Goal: Navigation & Orientation: Understand site structure

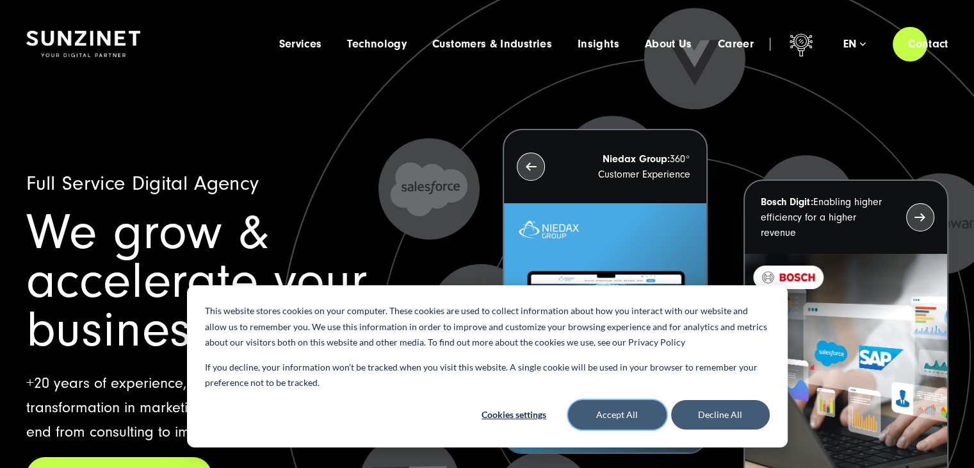
click at [621, 414] on button "Accept All" at bounding box center [617, 414] width 99 height 29
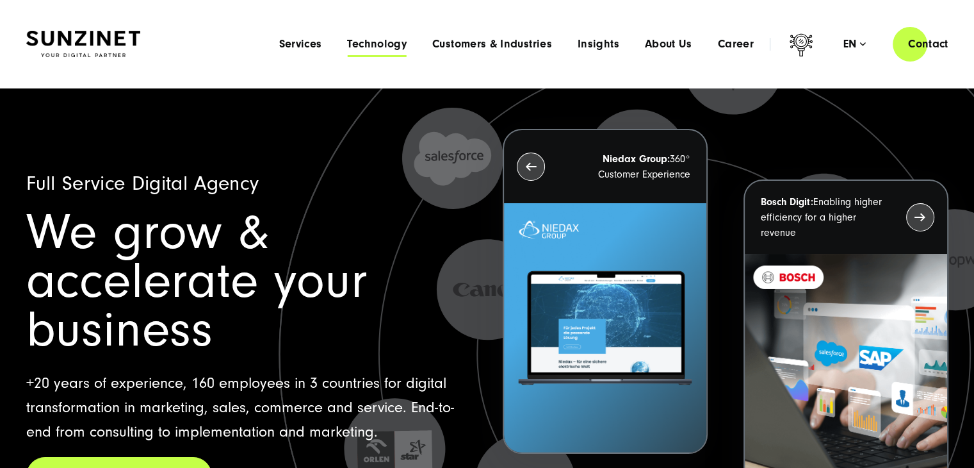
click at [366, 47] on span "Technology" at bounding box center [377, 44] width 60 height 13
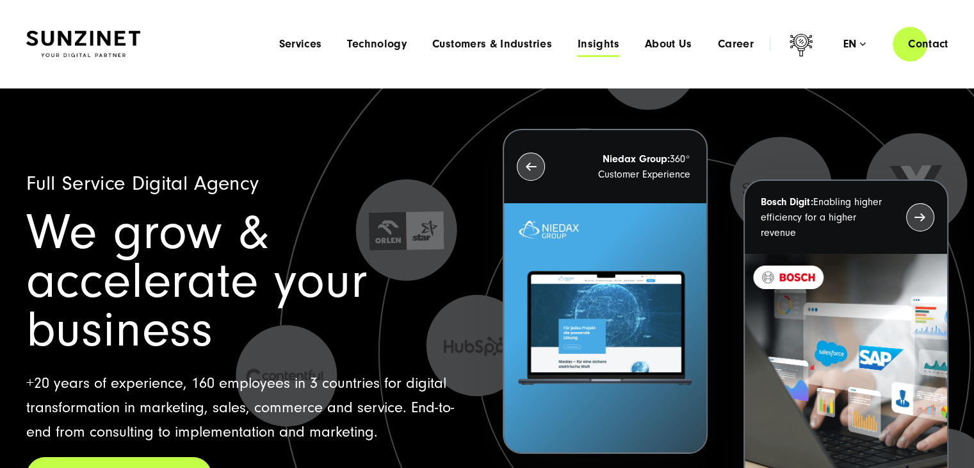
click at [593, 45] on span "Insights" at bounding box center [599, 44] width 42 height 13
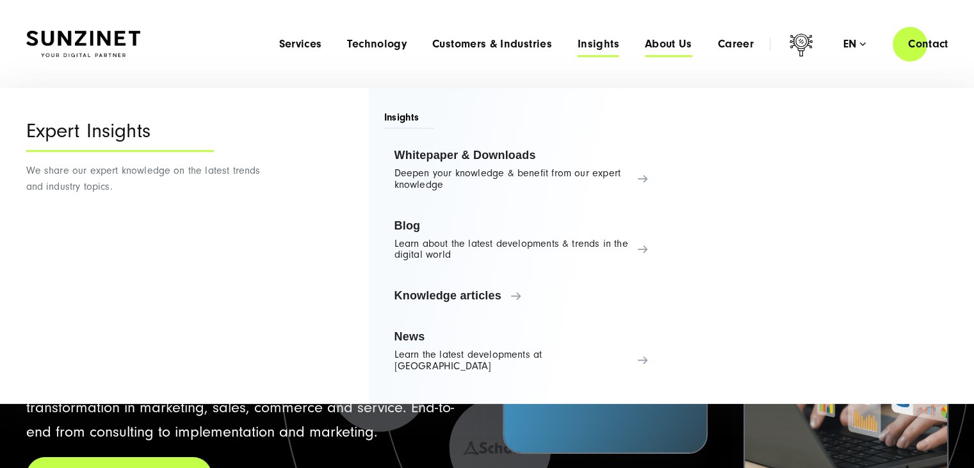
click at [657, 39] on span "About Us" at bounding box center [668, 44] width 47 height 13
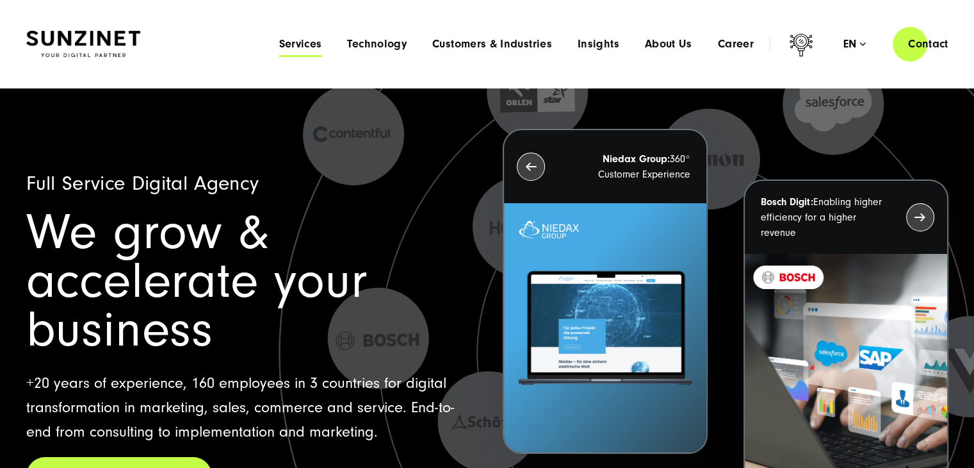
click at [293, 45] on span "Services" at bounding box center [300, 44] width 43 height 13
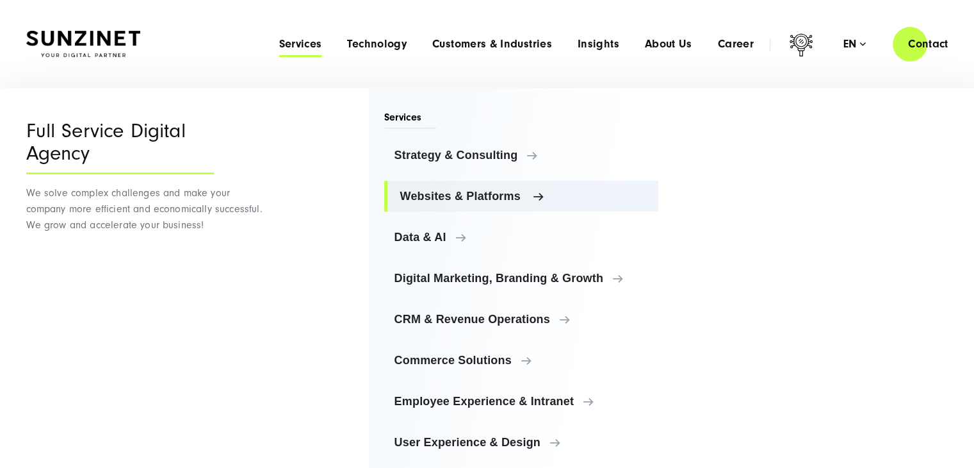
click at [429, 199] on span "Websites & Platforms" at bounding box center [524, 196] width 249 height 13
click at [210, 318] on div "Full Service Digital Agency We solve complex challenges and make your company m…" at bounding box center [146, 284] width 240 height 392
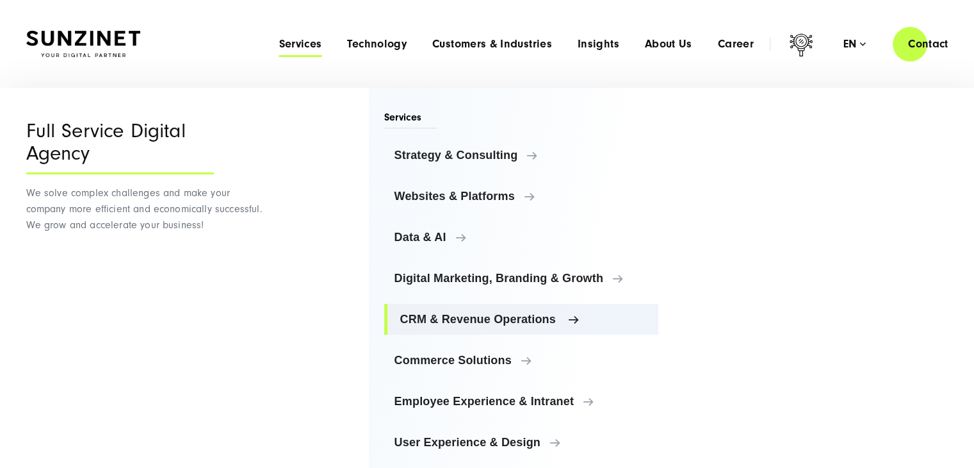
click at [545, 331] on link "CRM & Revenue Operations" at bounding box center [521, 319] width 275 height 31
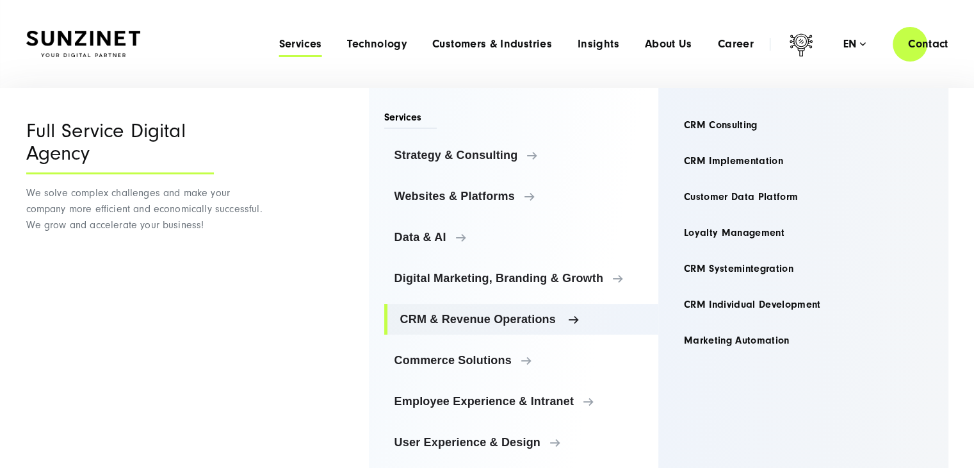
click at [545, 331] on link "CRM & Revenue Operations" at bounding box center [521, 319] width 275 height 31
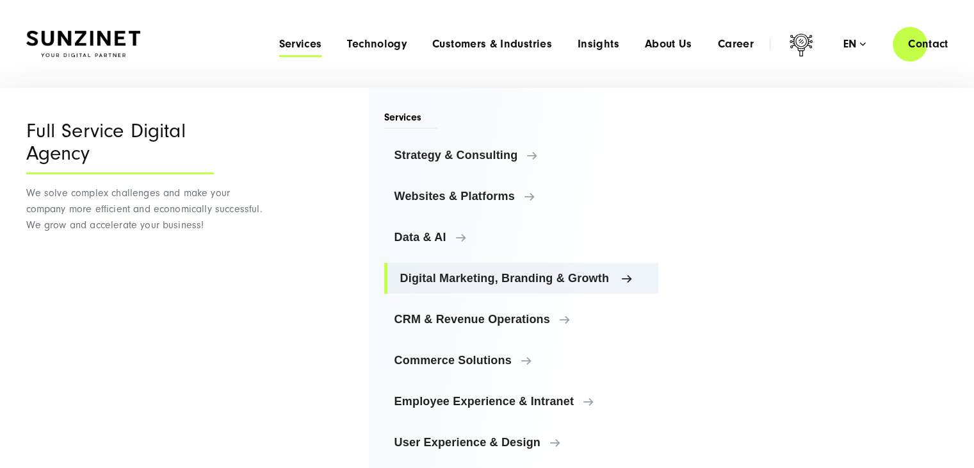
click at [627, 285] on link "Digital Marketing, Branding & Growth" at bounding box center [521, 278] width 275 height 31
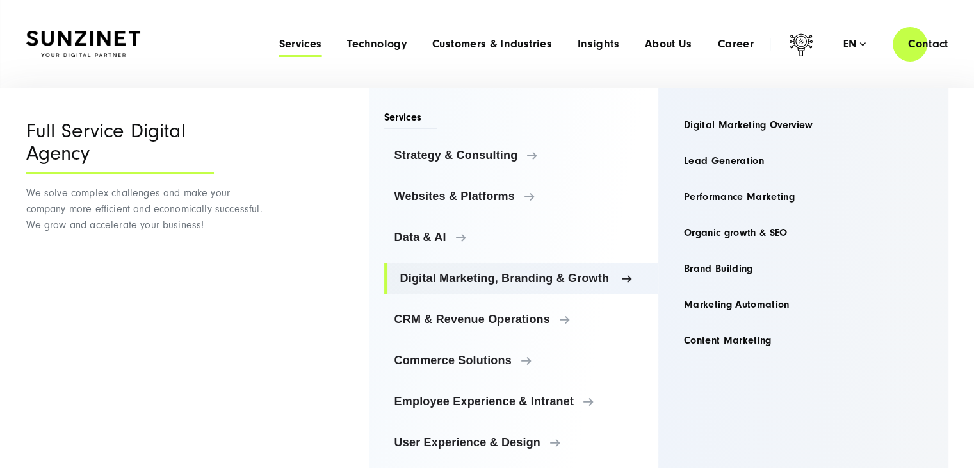
click at [627, 285] on link "Digital Marketing, Branding & Growth" at bounding box center [521, 278] width 275 height 31
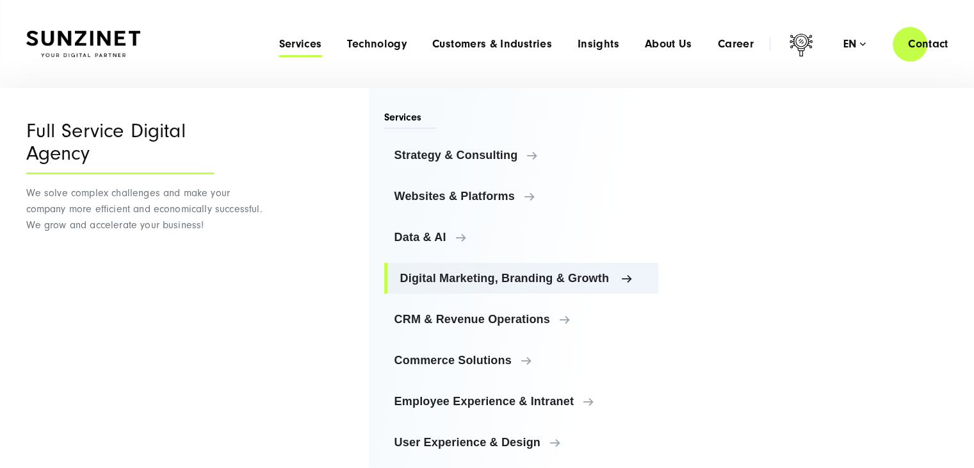
click at [627, 285] on link "Digital Marketing, Branding & Growth" at bounding box center [521, 278] width 275 height 31
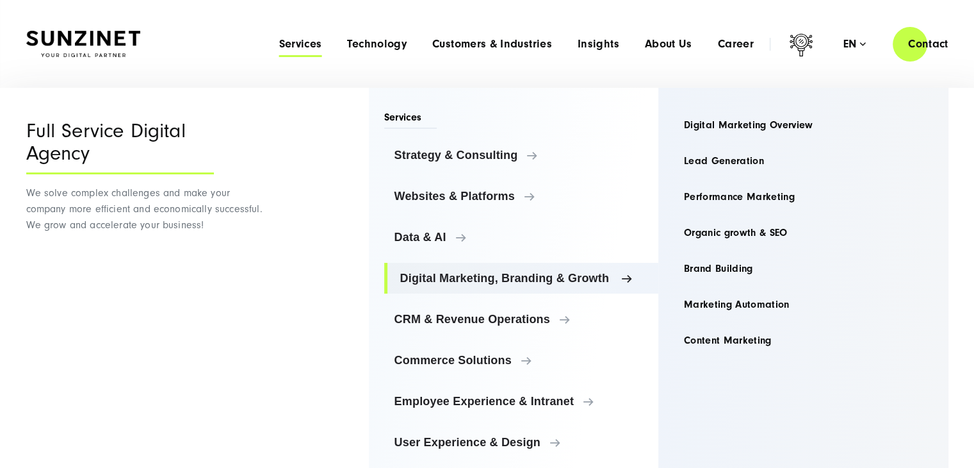
click at [627, 285] on link "Digital Marketing, Branding & Growth" at bounding box center [521, 278] width 275 height 31
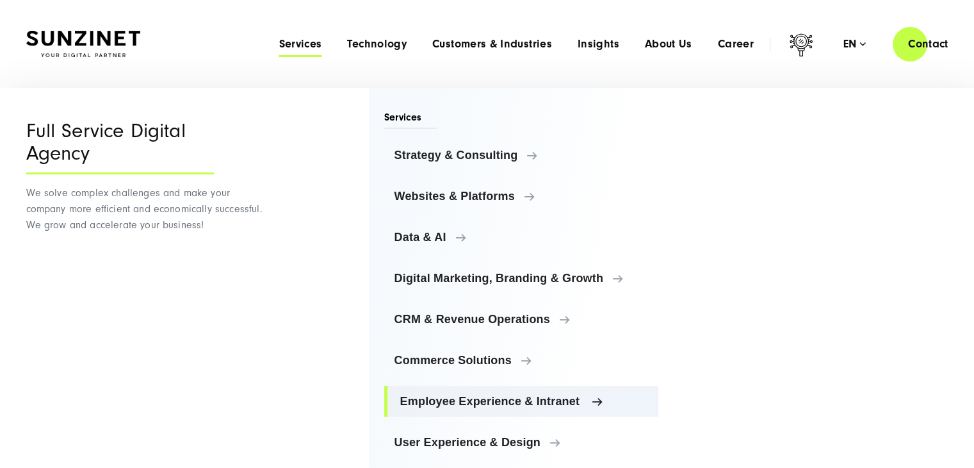
click at [561, 404] on span "Employee Experience & Intranet" at bounding box center [524, 401] width 249 height 13
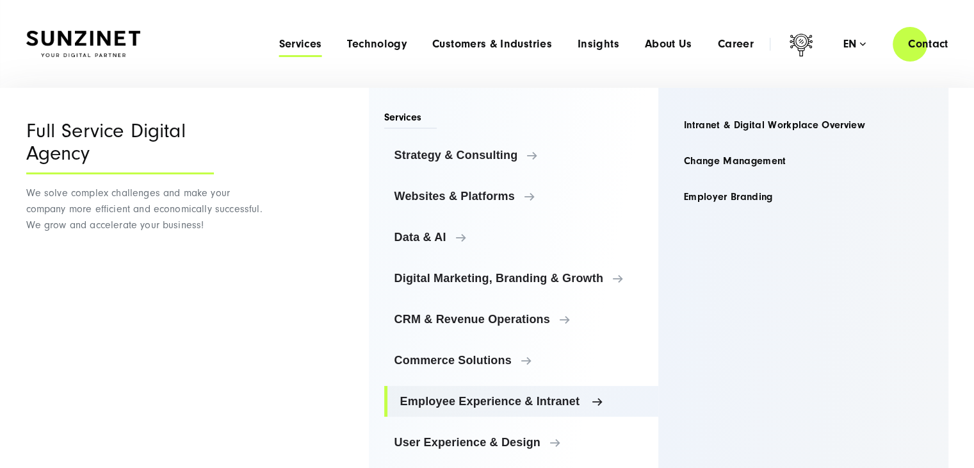
click at [561, 404] on span "Employee Experience & Intranet" at bounding box center [524, 401] width 249 height 13
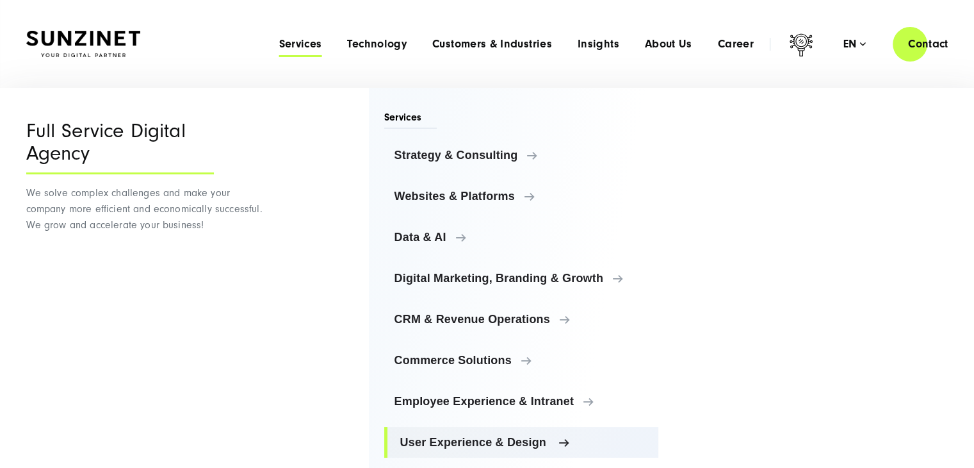
click at [515, 442] on span "User Experience & Design" at bounding box center [524, 442] width 249 height 13
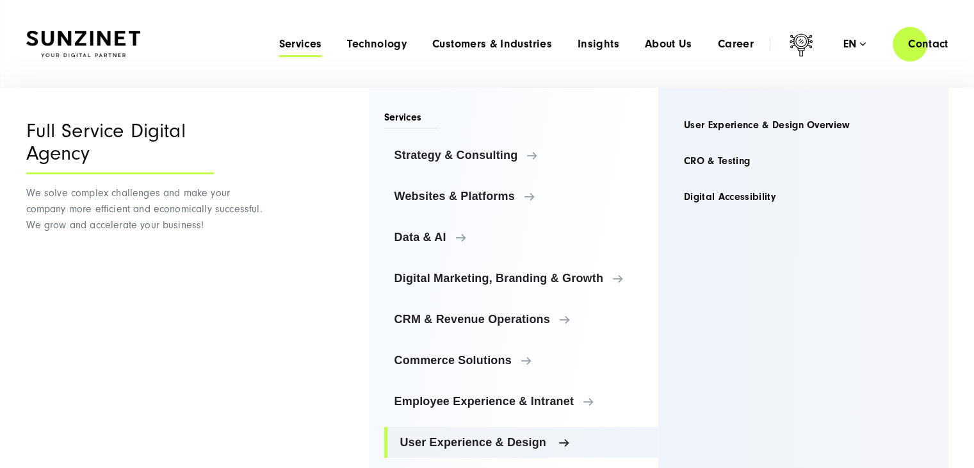
click at [515, 442] on span "User Experience & Design" at bounding box center [524, 442] width 249 height 13
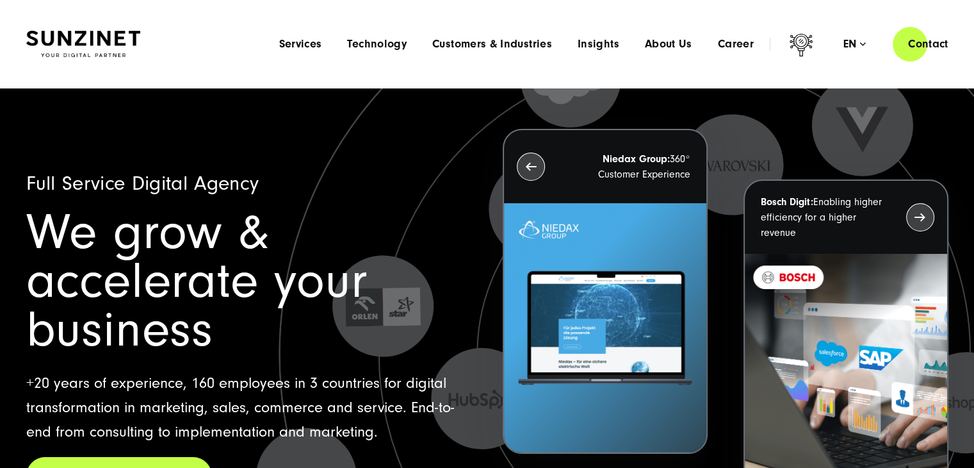
click at [289, 51] on div "Menu Services Menu Full Service Digital Agency We solve complex challenges and …" at bounding box center [615, 44] width 698 height 37
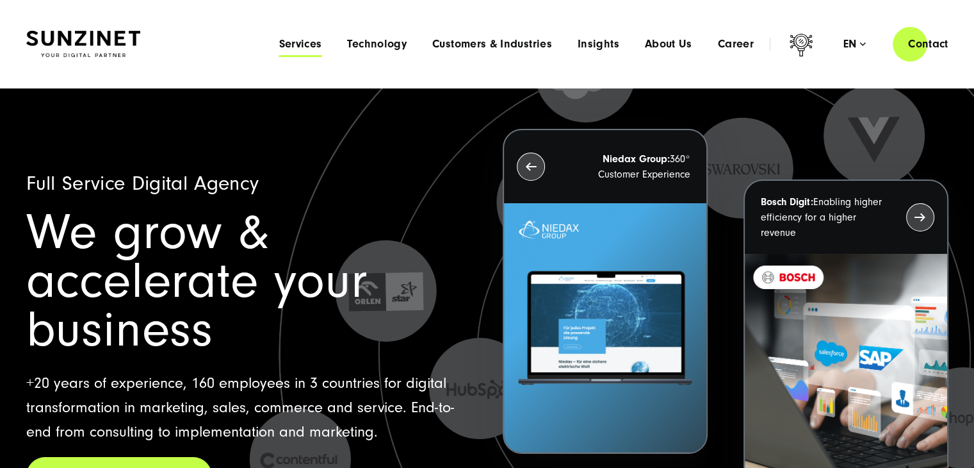
click at [292, 42] on span "Services" at bounding box center [300, 44] width 43 height 13
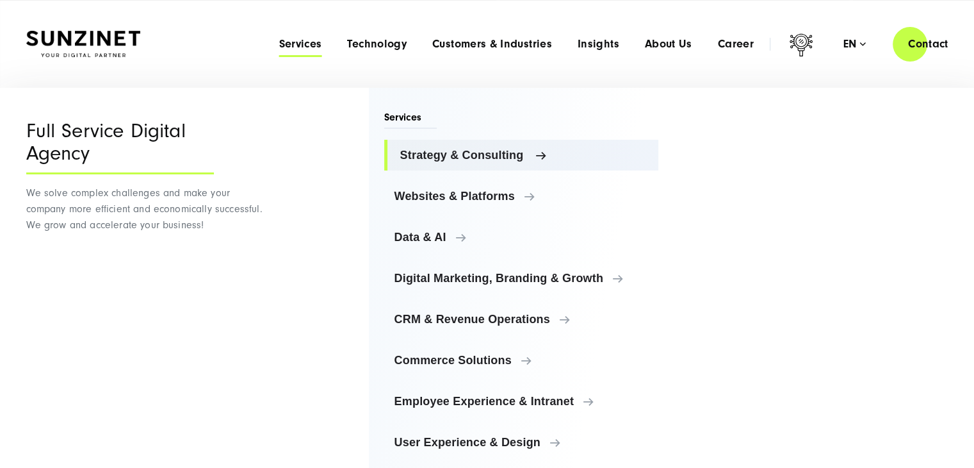
click at [472, 152] on span "Strategy & Consulting" at bounding box center [524, 155] width 249 height 13
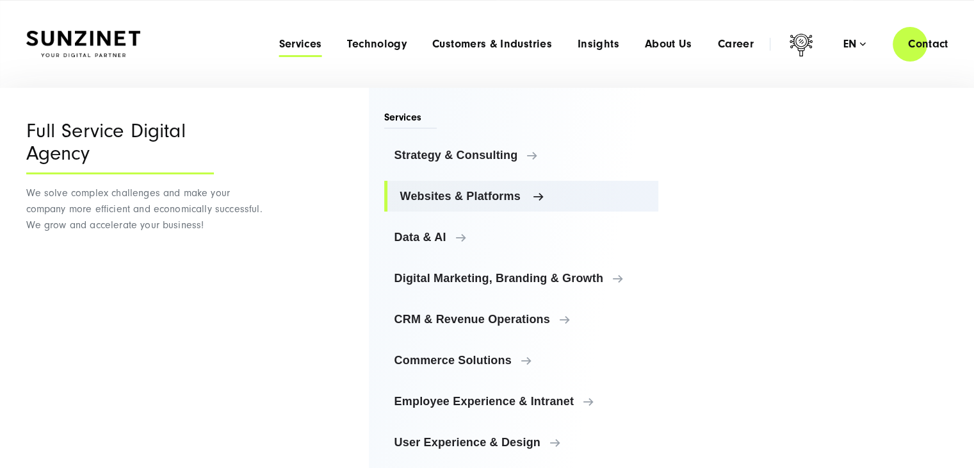
click at [463, 193] on span "Websites & Platforms" at bounding box center [524, 196] width 249 height 13
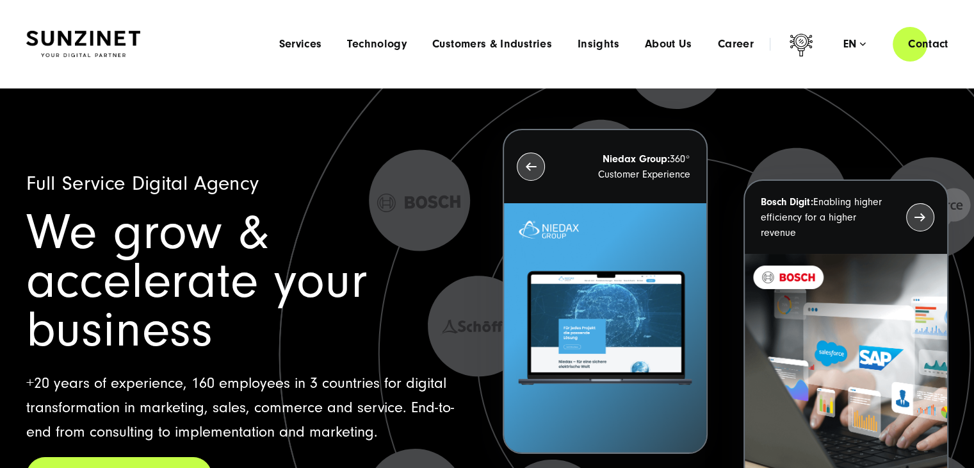
click at [364, 51] on div "Menu Services Menu Full Service Digital Agency We solve complex challenges and …" at bounding box center [615, 44] width 698 height 37
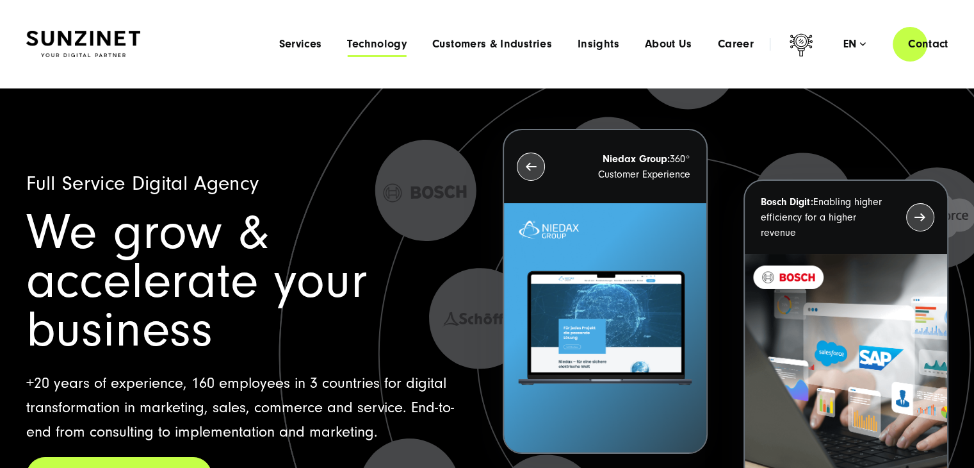
click at [367, 42] on span "Technology" at bounding box center [377, 44] width 60 height 13
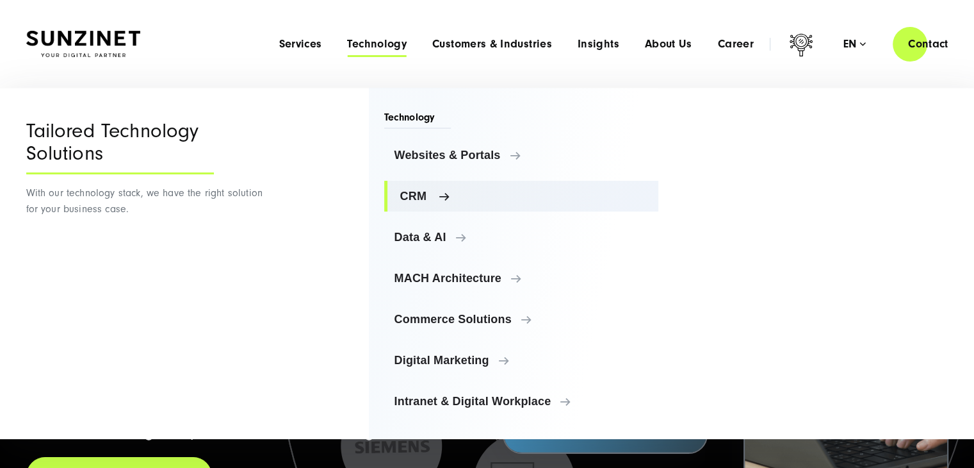
click at [409, 193] on span "CRM" at bounding box center [524, 196] width 249 height 13
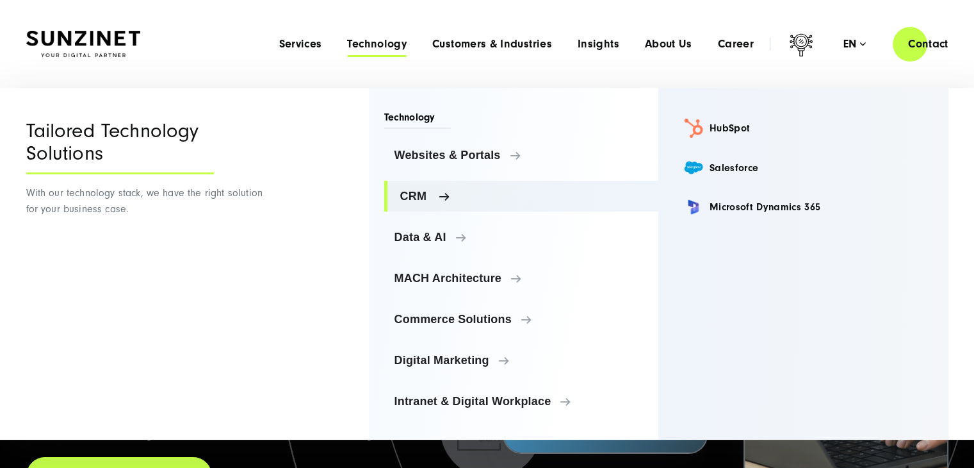
click at [409, 193] on span "CRM" at bounding box center [524, 196] width 249 height 13
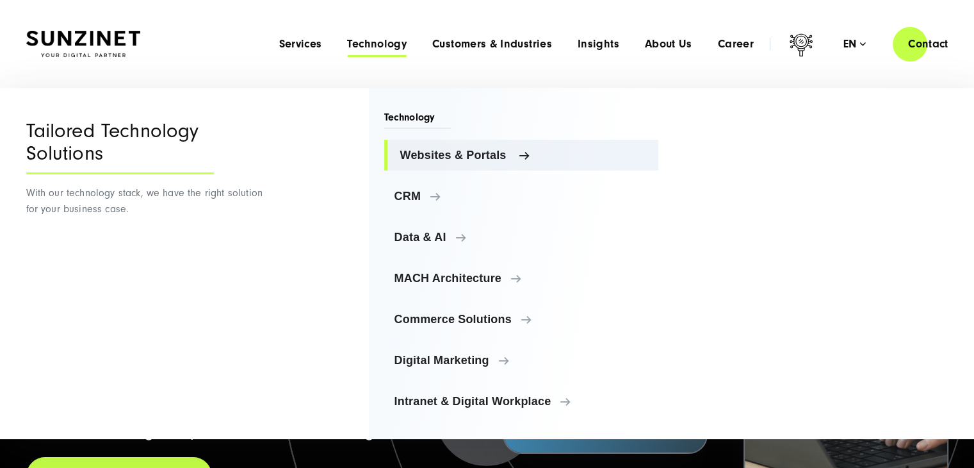
click at [439, 149] on span "Websites & Portals" at bounding box center [524, 155] width 249 height 13
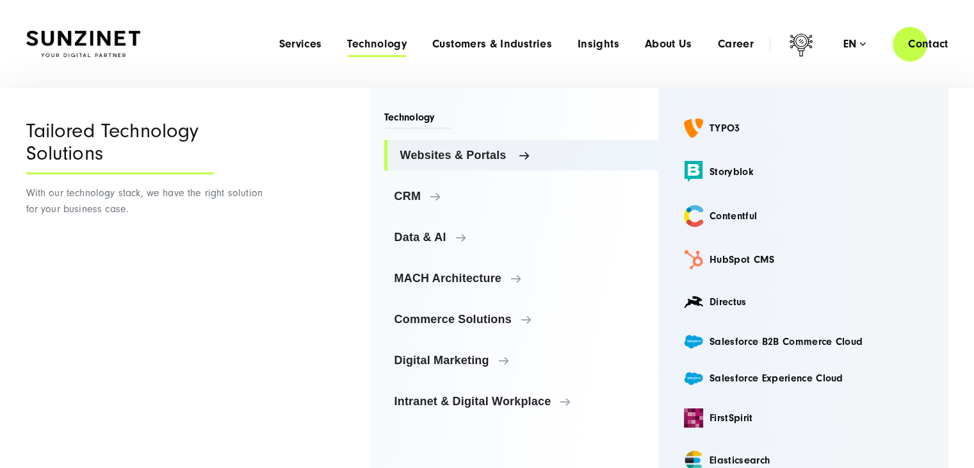
click at [439, 149] on span "Websites & Portals" at bounding box center [524, 155] width 249 height 13
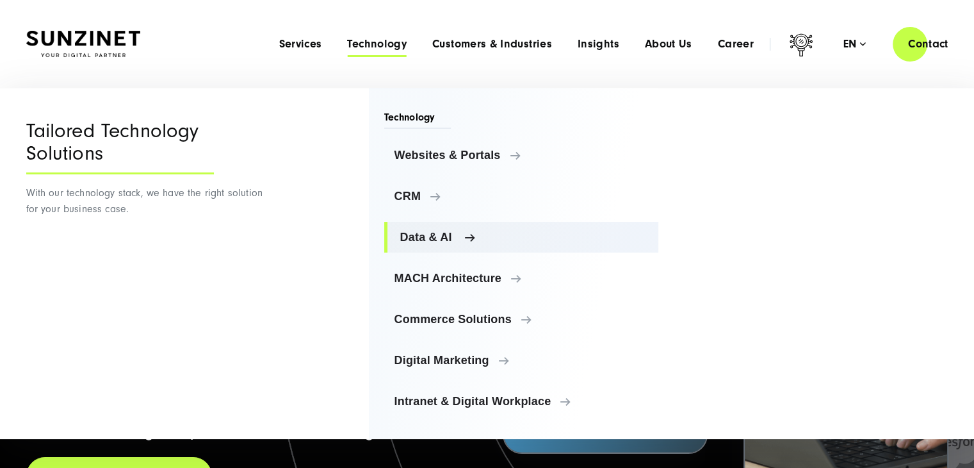
click at [417, 237] on span "Data & AI" at bounding box center [524, 237] width 249 height 13
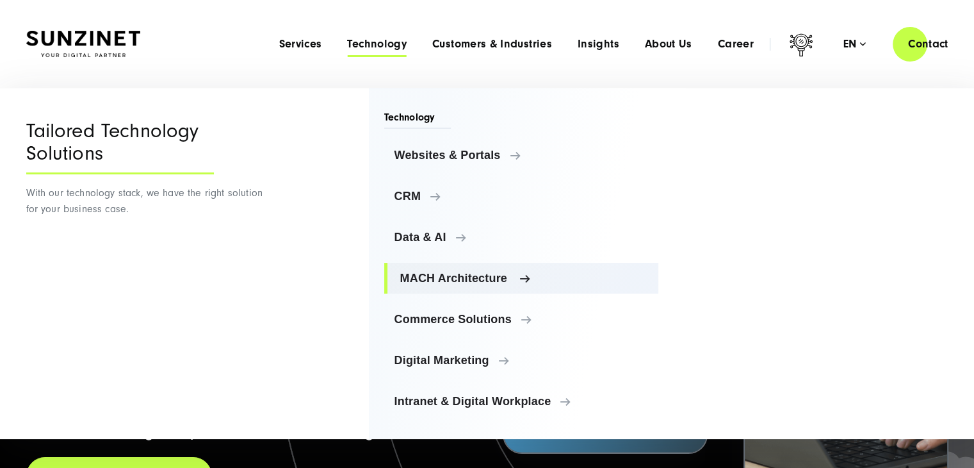
click at [410, 272] on span "MACH Architecture" at bounding box center [524, 278] width 249 height 13
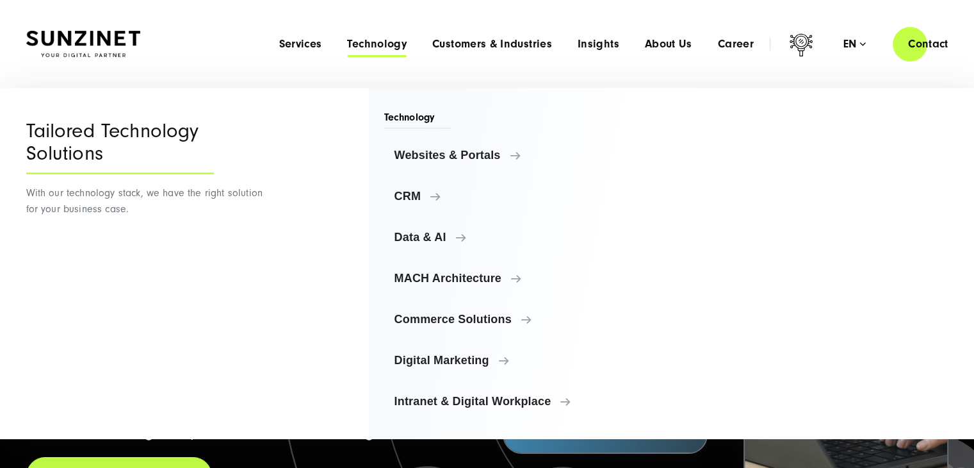
click at [201, 293] on div "Tailored Technology Solutions With our technology stack, we have the right solu…" at bounding box center [146, 263] width 240 height 351
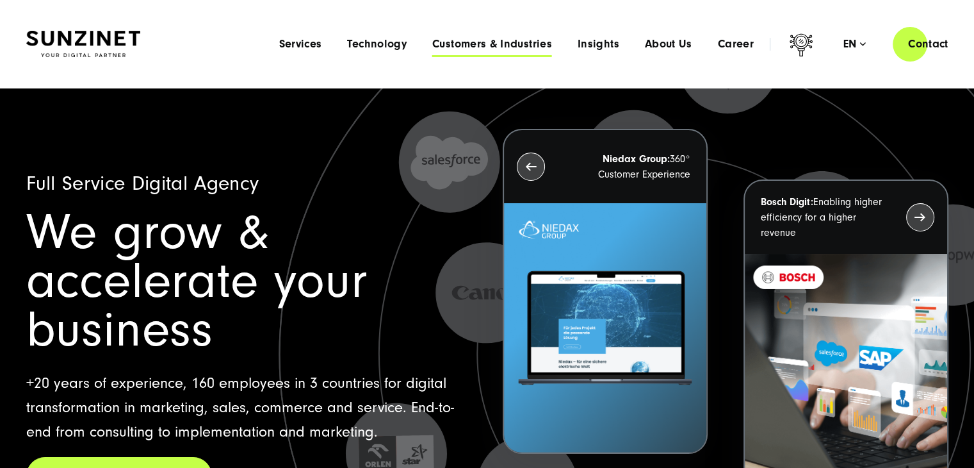
click at [509, 42] on span "Customers & Industries" at bounding box center [492, 44] width 120 height 13
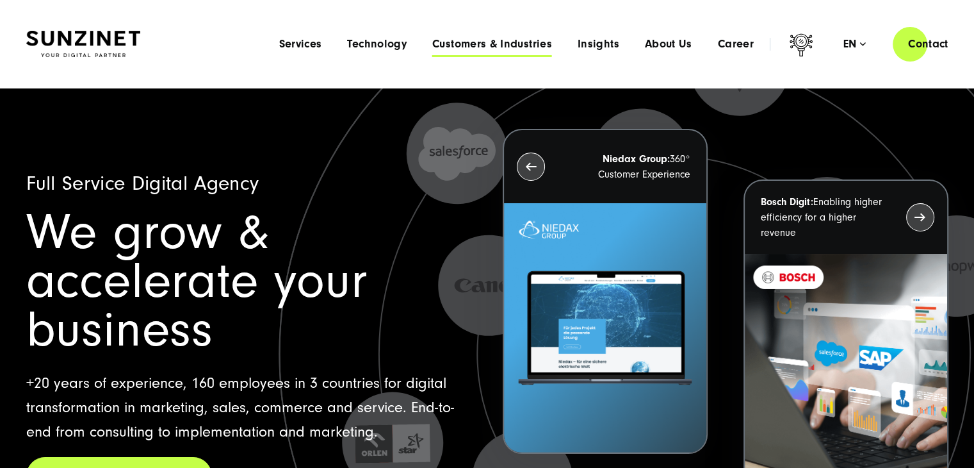
click at [509, 42] on span "Customers & Industries" at bounding box center [492, 44] width 120 height 13
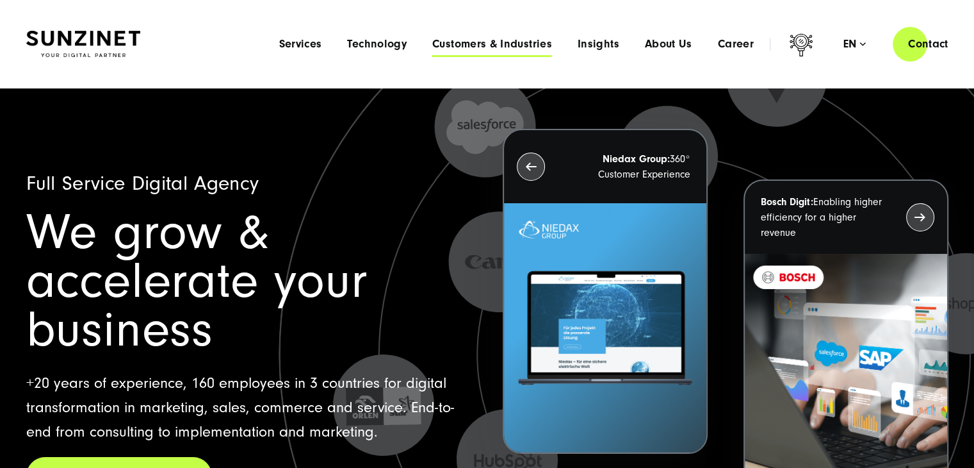
click at [502, 44] on span "Customers & Industries" at bounding box center [492, 44] width 120 height 13
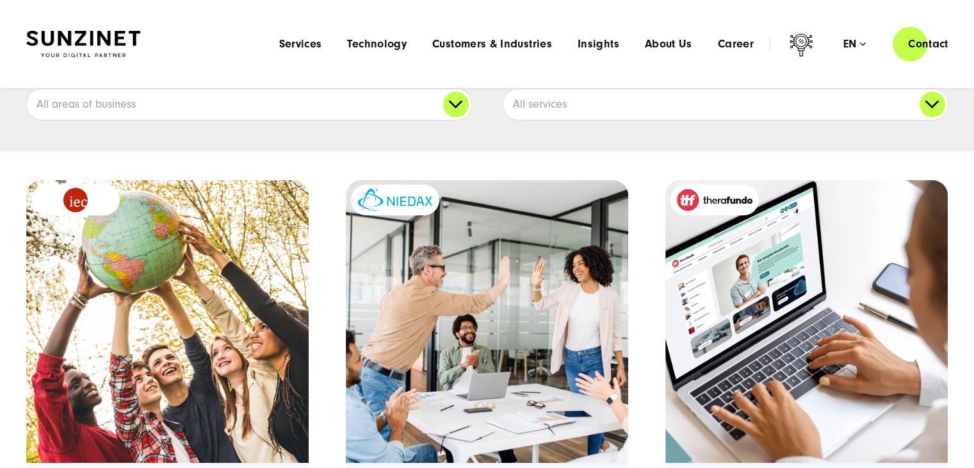
scroll to position [234, 0]
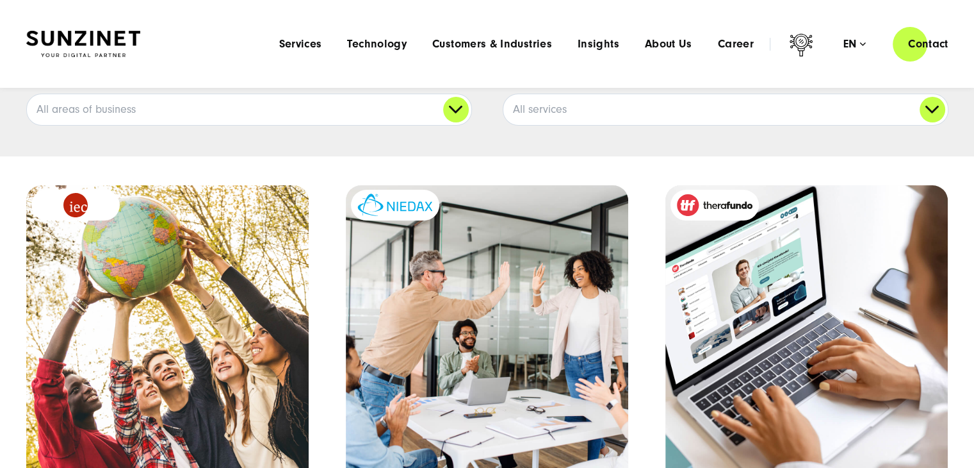
drag, startPoint x: 983, startPoint y: 24, endPoint x: 980, endPoint y: 47, distance: 23.9
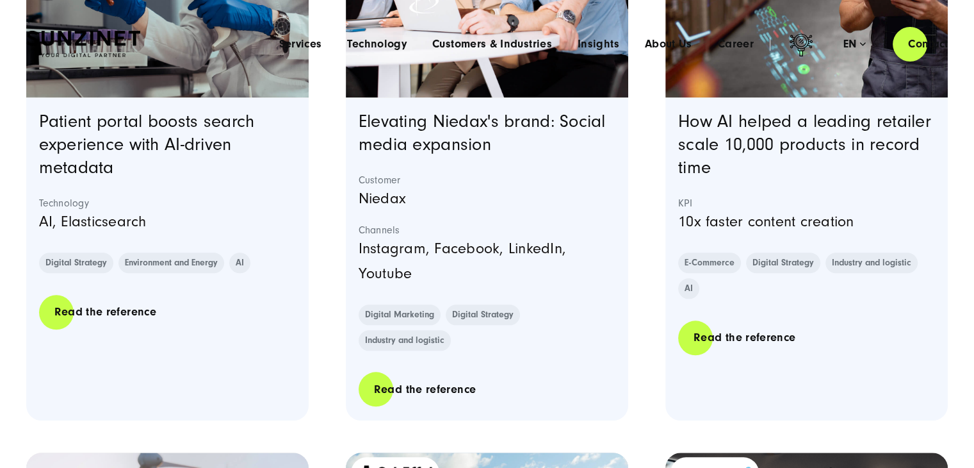
scroll to position [0, 0]
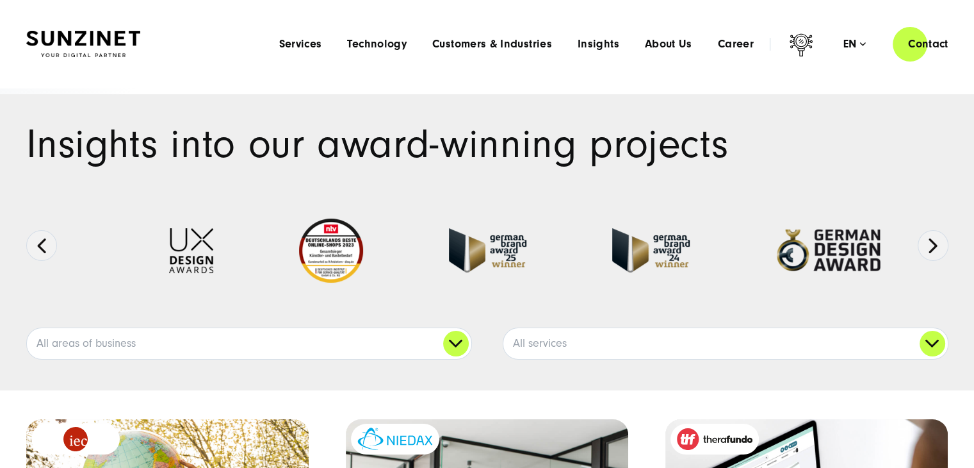
click at [100, 38] on img at bounding box center [83, 44] width 114 height 27
